Goal: Information Seeking & Learning: Learn about a topic

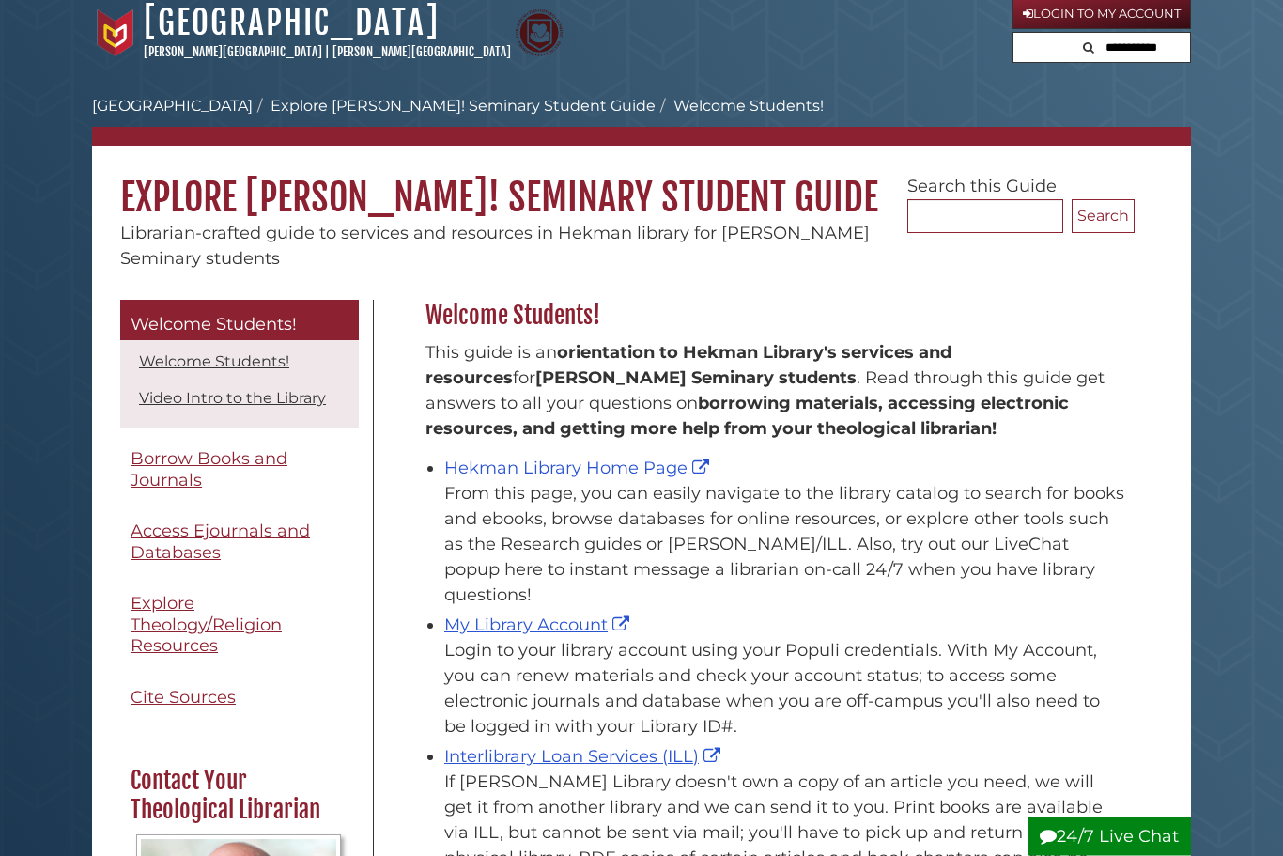
scroll to position [10, 0]
click at [645, 478] on link "Hekman Library Home Page" at bounding box center [579, 467] width 270 height 21
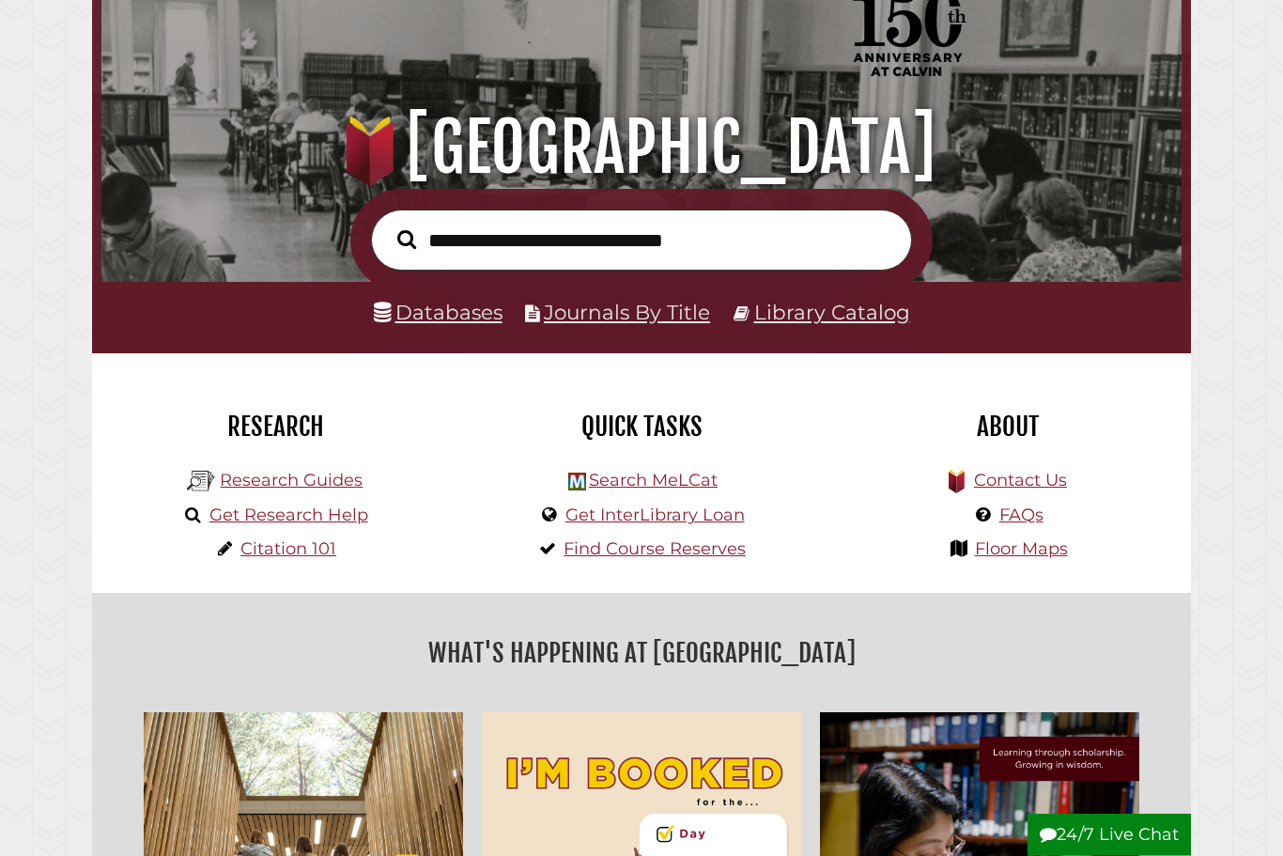
scroll to position [122, 0]
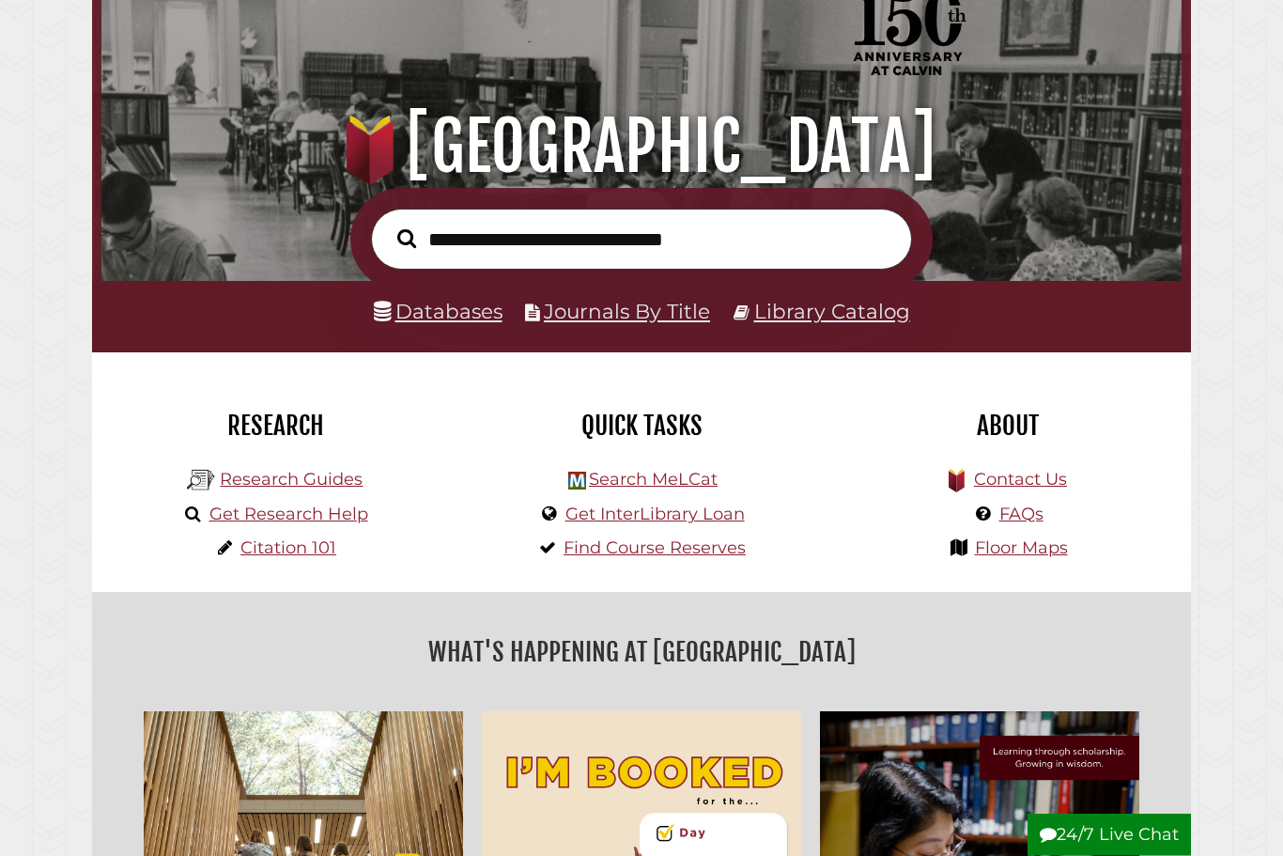
click at [452, 317] on link "Databases" at bounding box center [438, 312] width 129 height 24
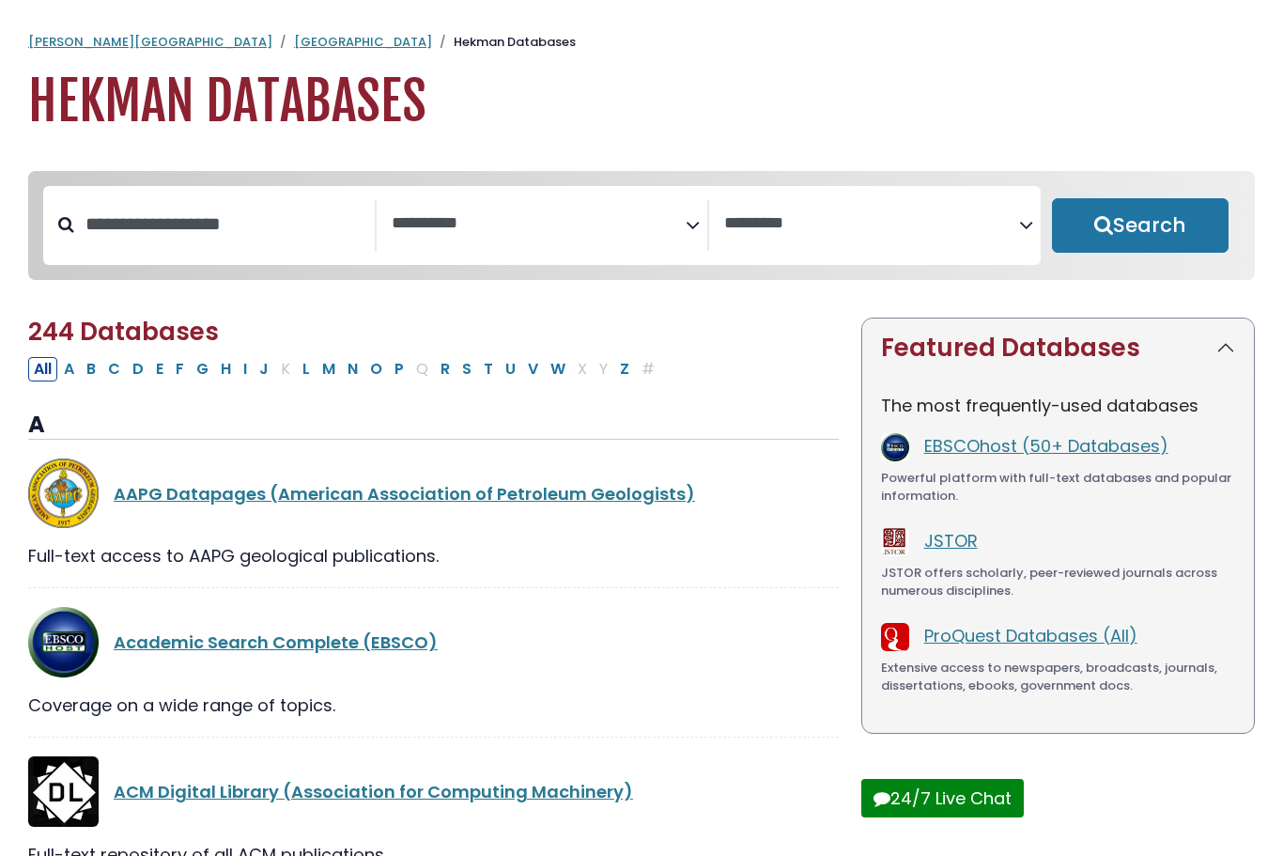
select select "Database Subject Filter"
select select "Database Vendors Filter"
click at [1090, 457] on link "EBSCOhost (50+ Databases)" at bounding box center [1046, 445] width 244 height 23
click at [1093, 457] on link "EBSCOhost (50+ Databases)" at bounding box center [1046, 445] width 244 height 23
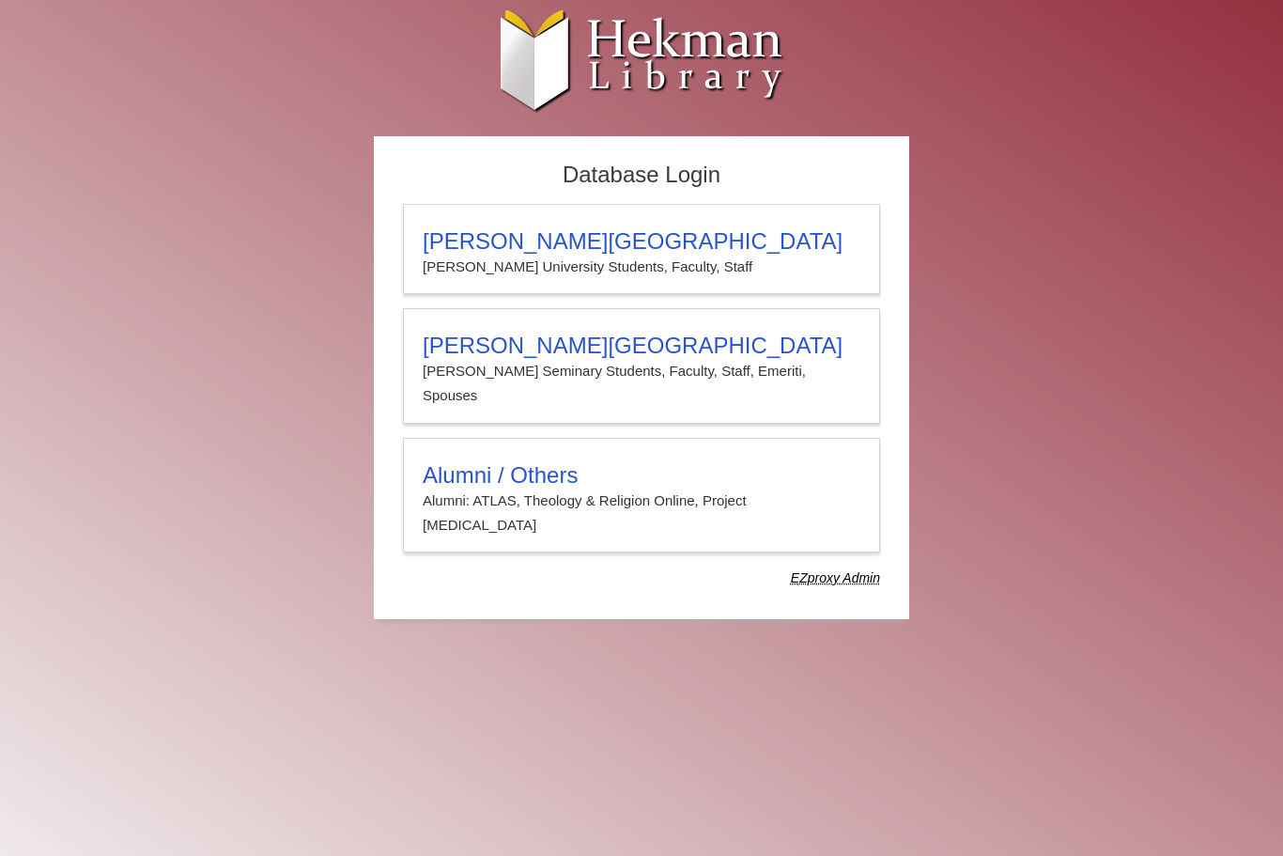
click at [650, 357] on h3 "[PERSON_NAME][GEOGRAPHIC_DATA]" at bounding box center [642, 346] width 438 height 26
